Goal: Task Accomplishment & Management: Use online tool/utility

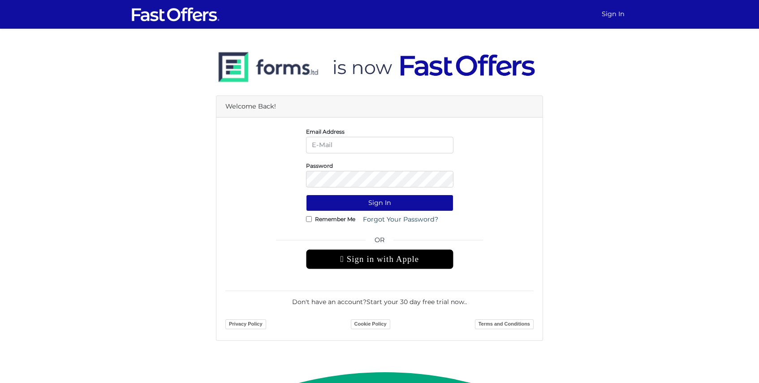
click at [383, 143] on input "email" at bounding box center [379, 145] width 147 height 17
type input "yannick@property.ca"
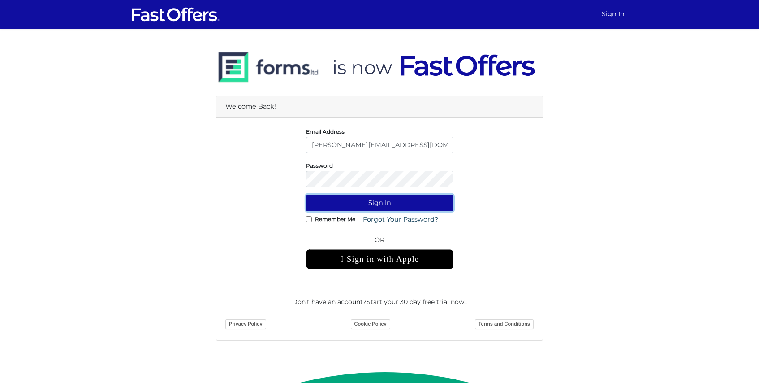
click at [355, 196] on button "Sign In" at bounding box center [379, 203] width 147 height 17
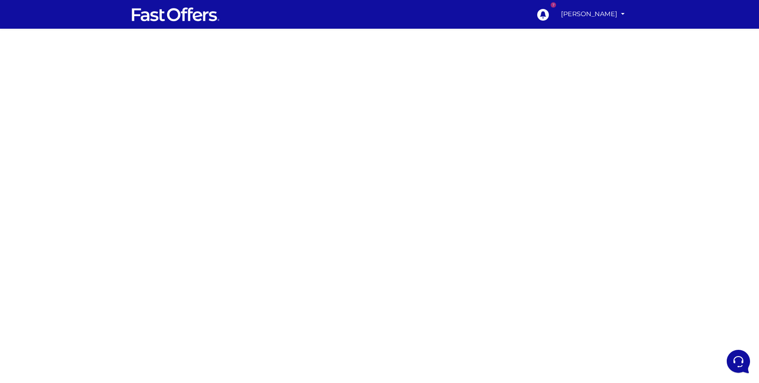
click at [532, 132] on div at bounding box center [379, 263] width 759 height 448
